Goal: Task Accomplishment & Management: Manage account settings

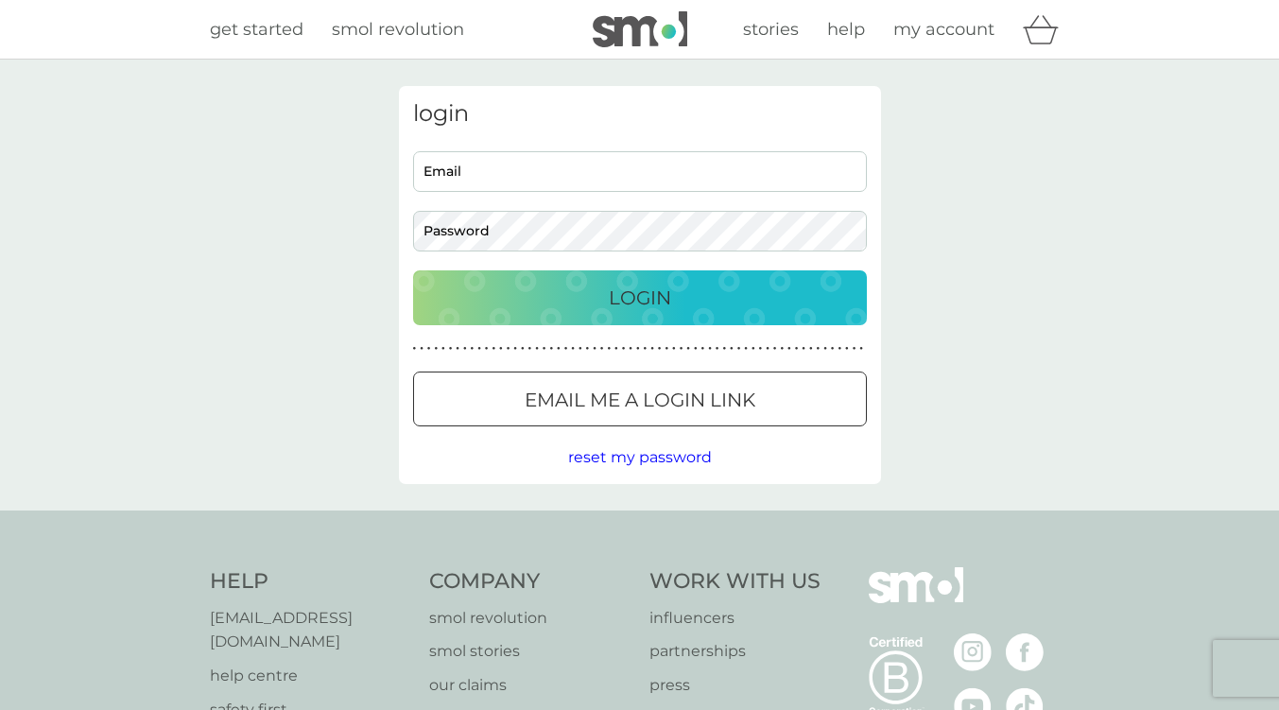
type input "[EMAIL_ADDRESS][DOMAIN_NAME]"
click at [668, 308] on p "Login" at bounding box center [640, 298] width 62 height 30
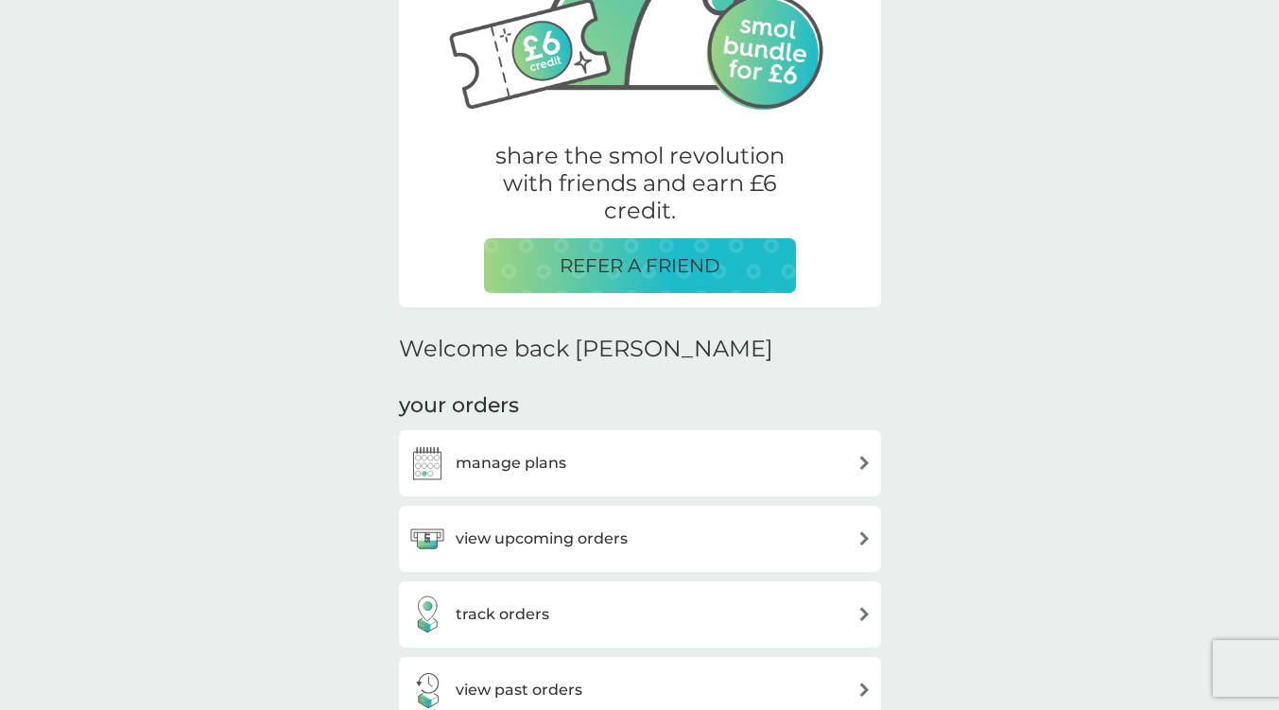
scroll to position [284, 0]
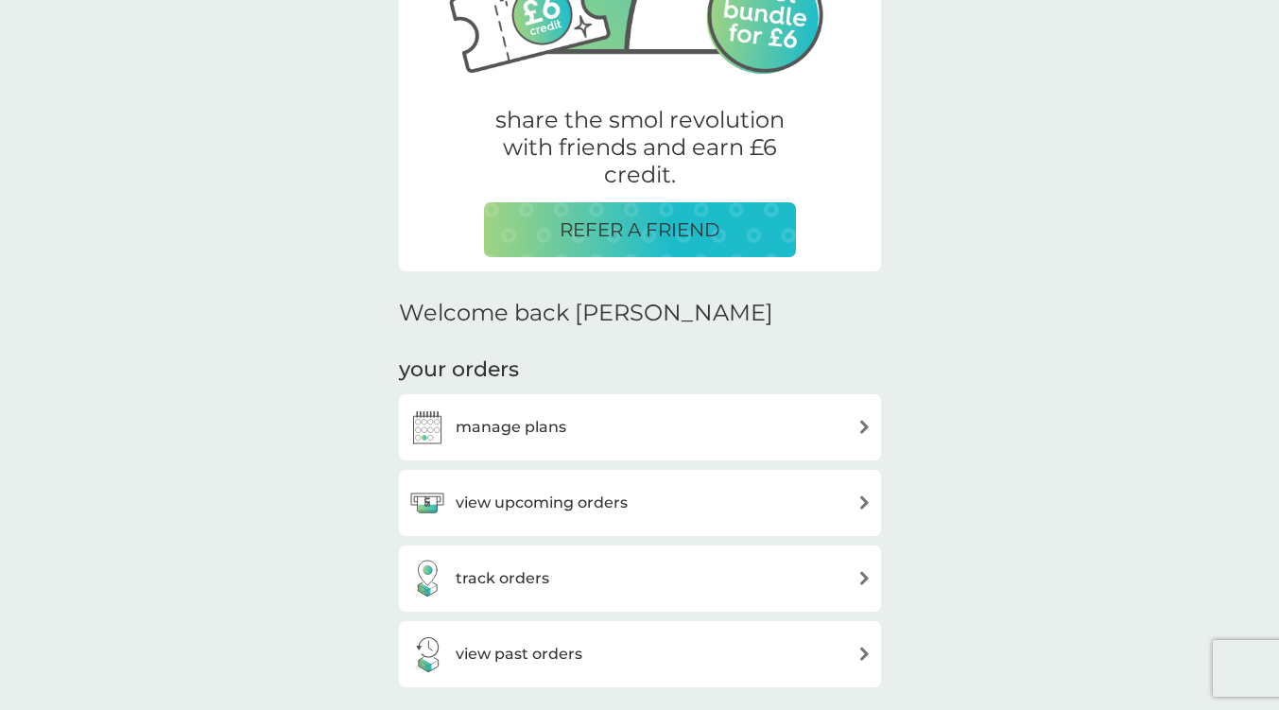
click at [691, 501] on div "view upcoming orders" at bounding box center [639, 503] width 463 height 38
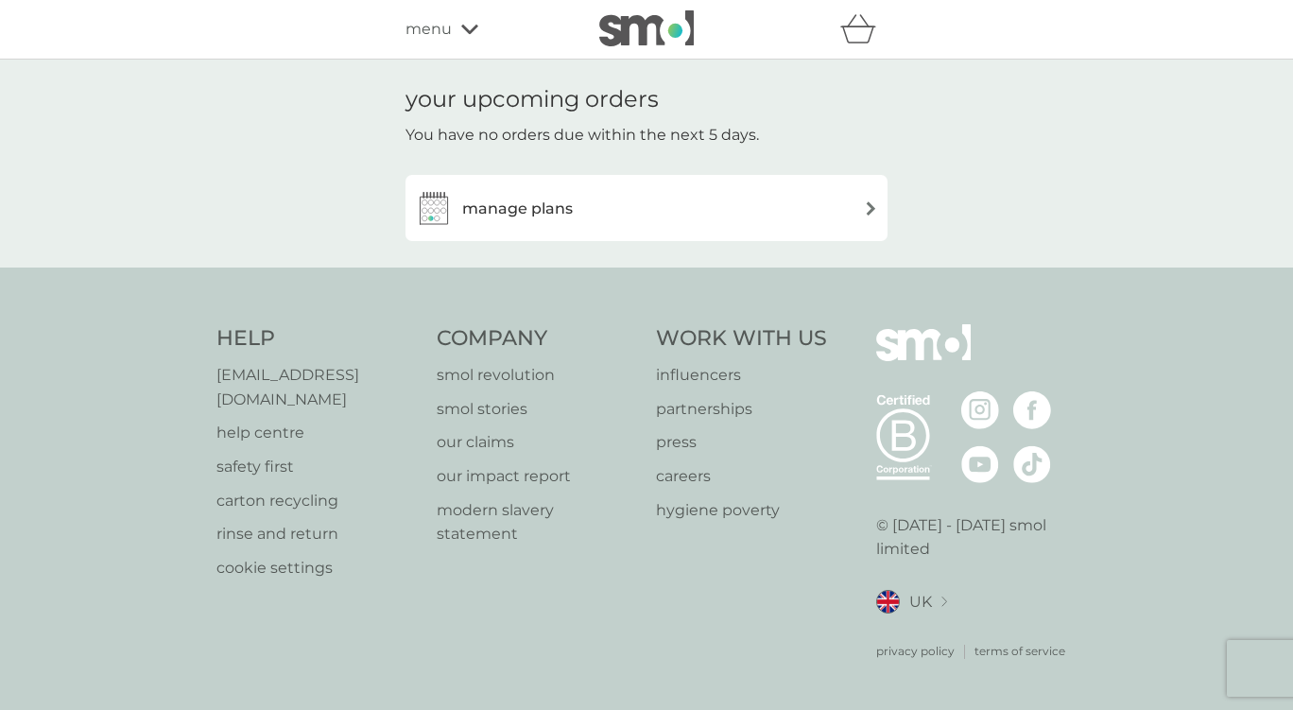
click at [623, 225] on div "manage plans" at bounding box center [646, 208] width 463 height 38
